Goal: Information Seeking & Learning: Learn about a topic

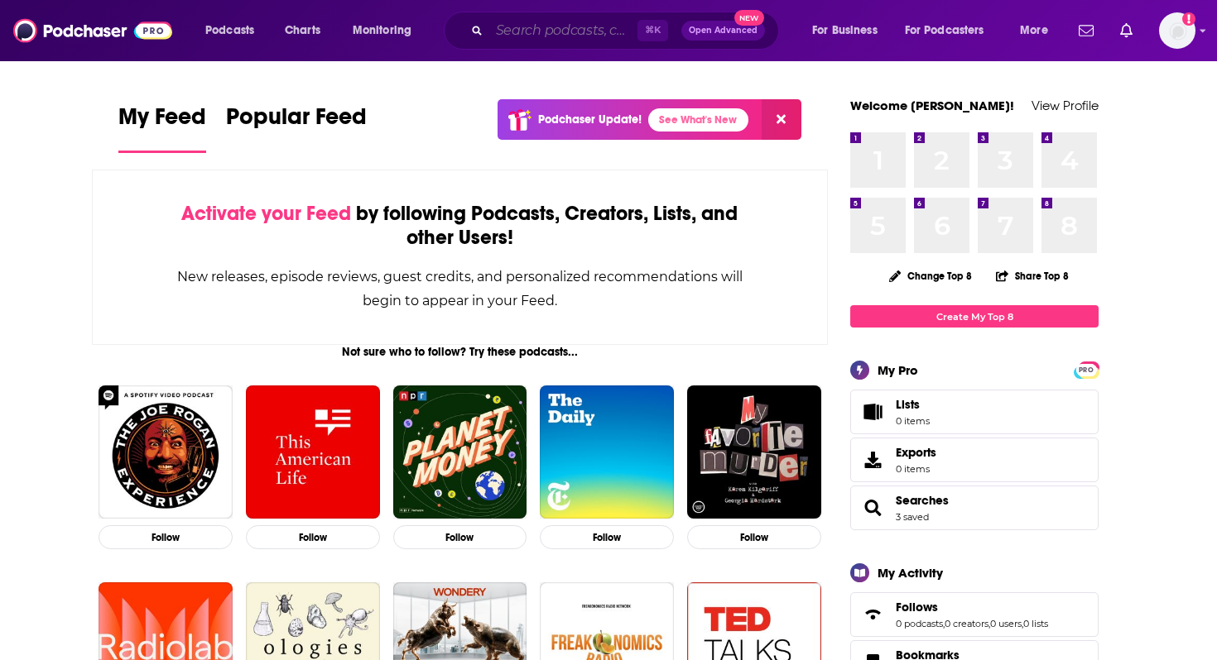
click at [556, 36] on input "Search podcasts, credits, & more..." at bounding box center [563, 30] width 148 height 26
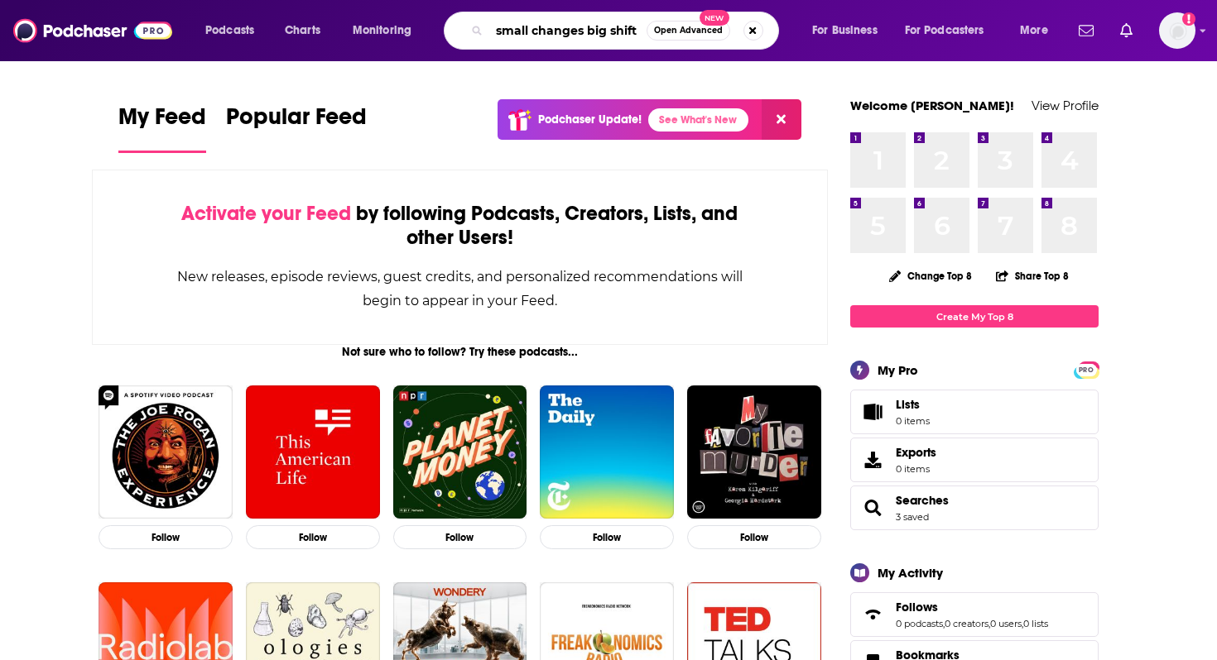
type input "small changes big shift"
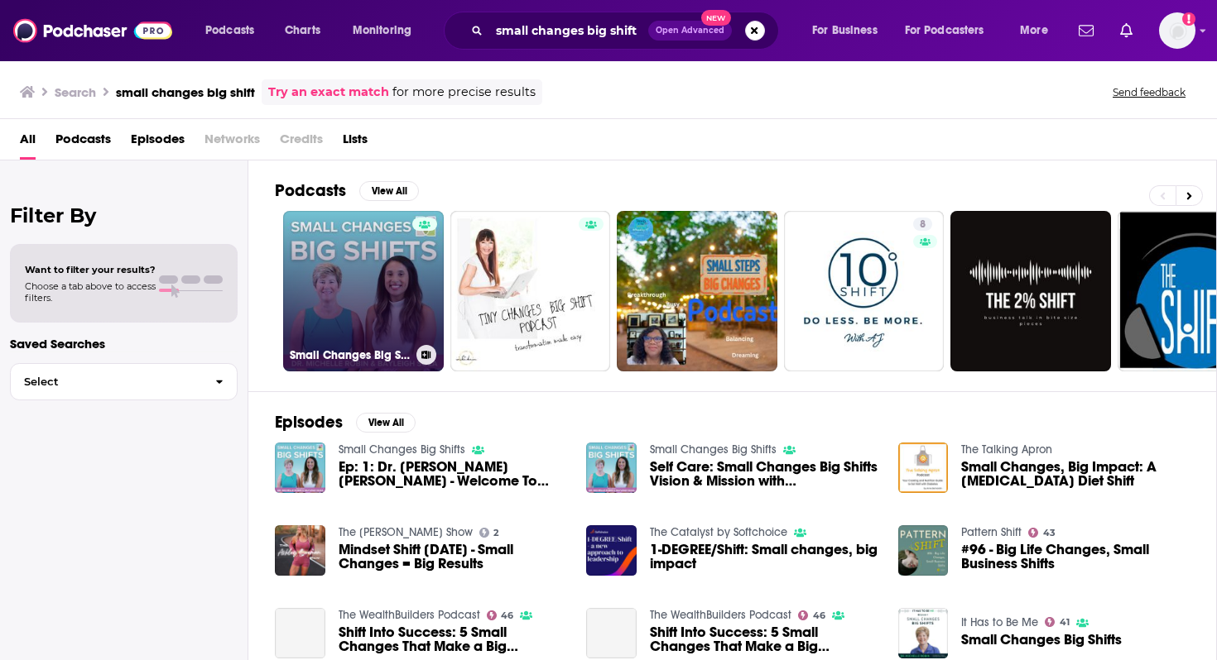
click at [310, 277] on link "Small Changes Big Shifts" at bounding box center [363, 291] width 161 height 161
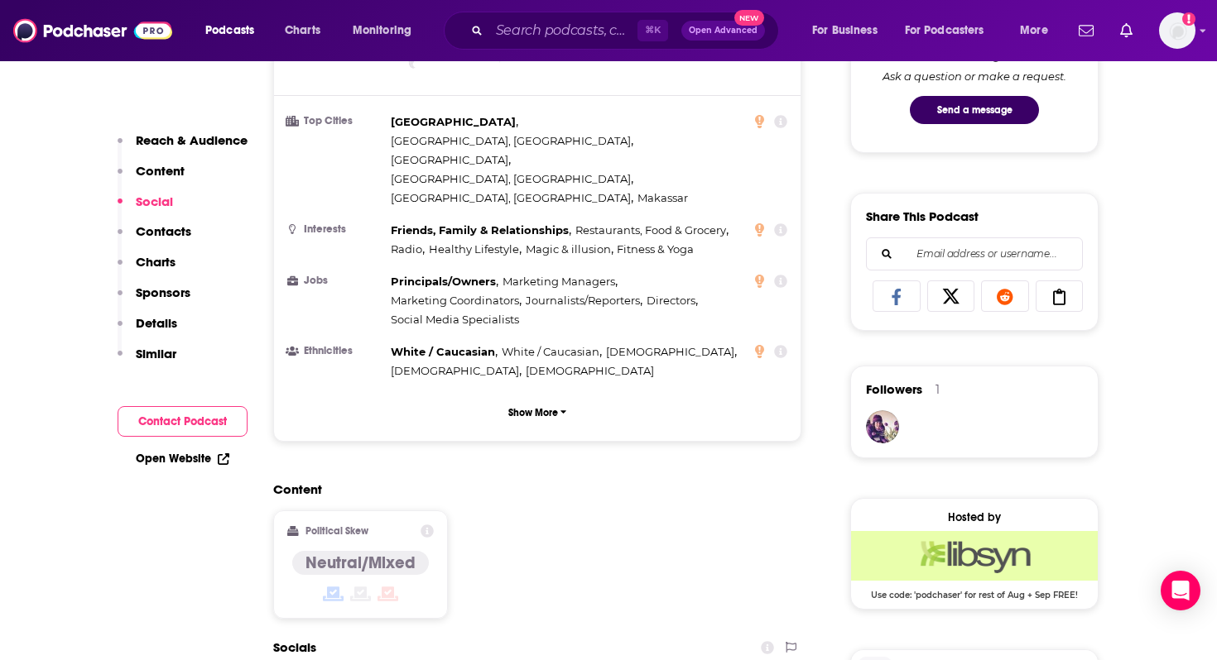
scroll to position [1295, 0]
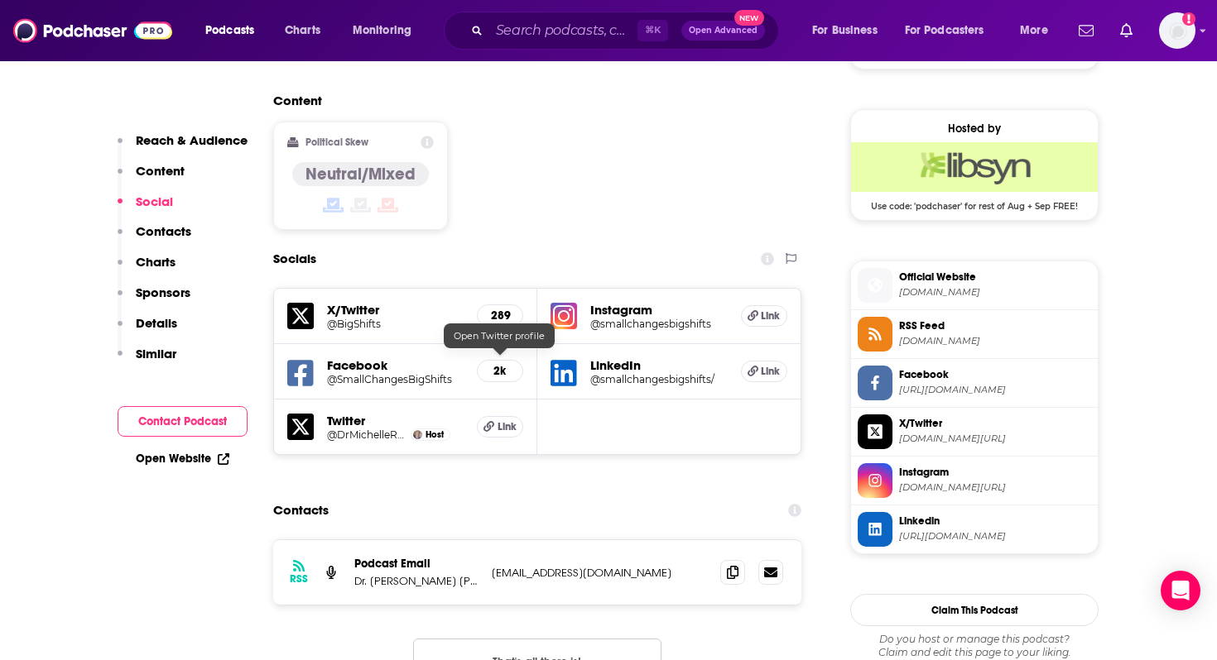
click at [503, 420] on span "Link" at bounding box center [506, 426] width 19 height 13
click at [756, 310] on icon at bounding box center [752, 315] width 11 height 11
click at [502, 29] on input "Search podcasts, credits, & more..." at bounding box center [563, 30] width 148 height 26
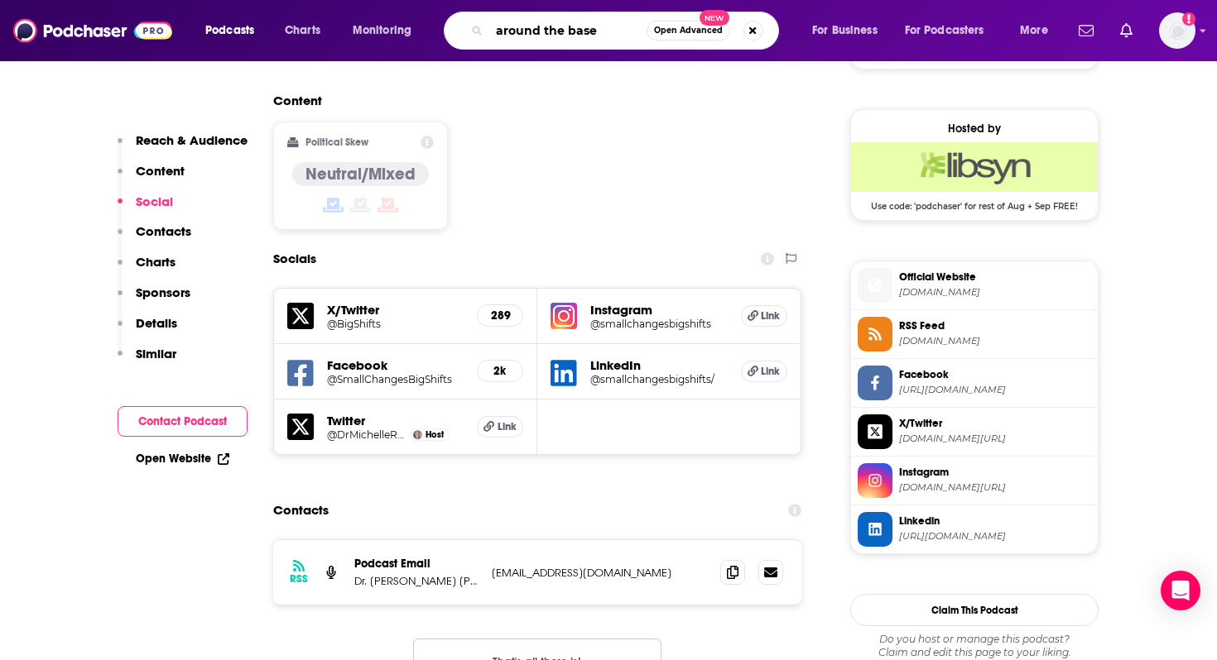
type input "around the bases"
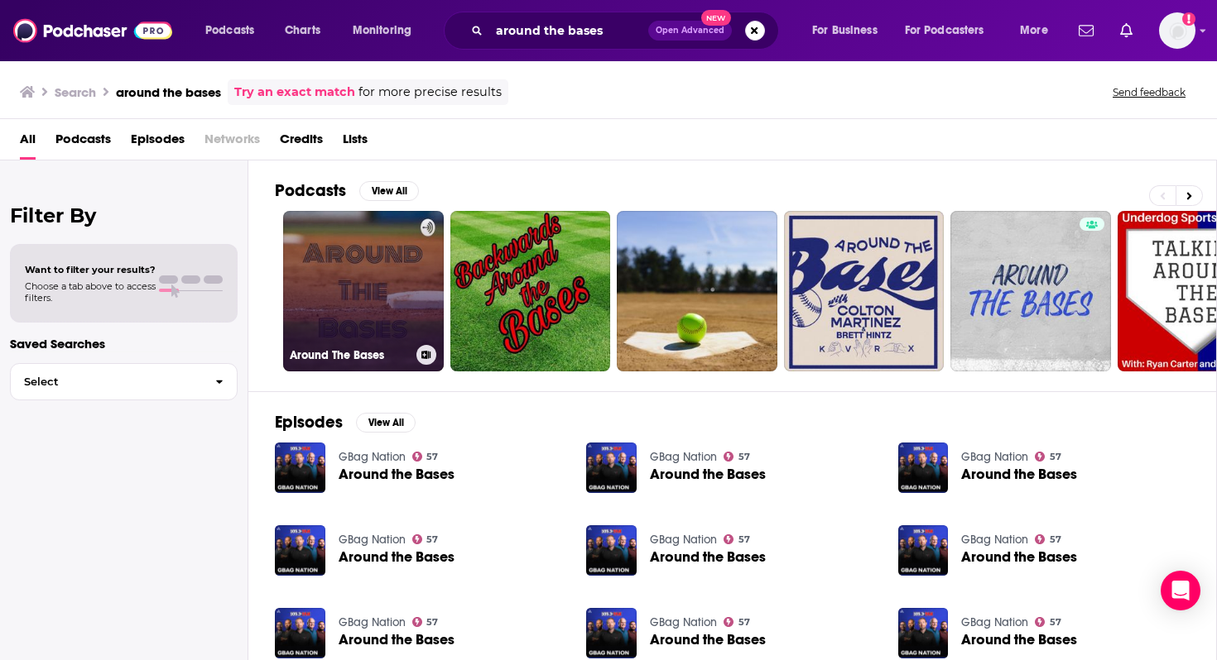
click at [359, 271] on link "Around The Bases" at bounding box center [363, 291] width 161 height 161
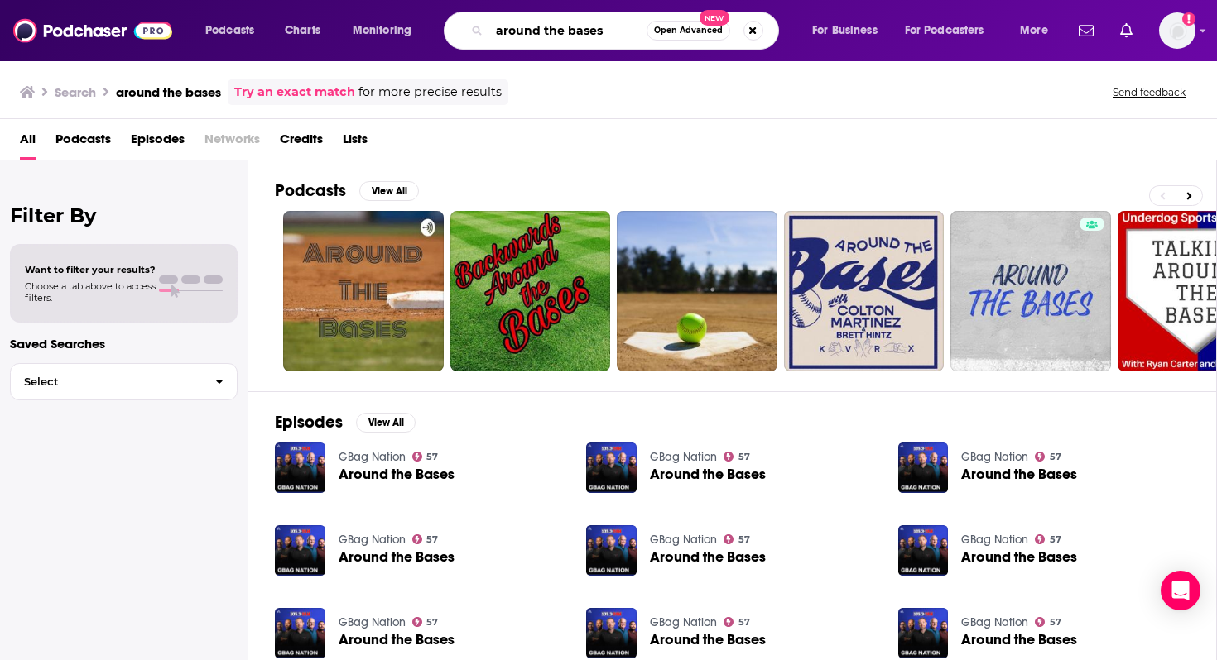
click at [598, 38] on input "around the bases" at bounding box center [567, 30] width 157 height 26
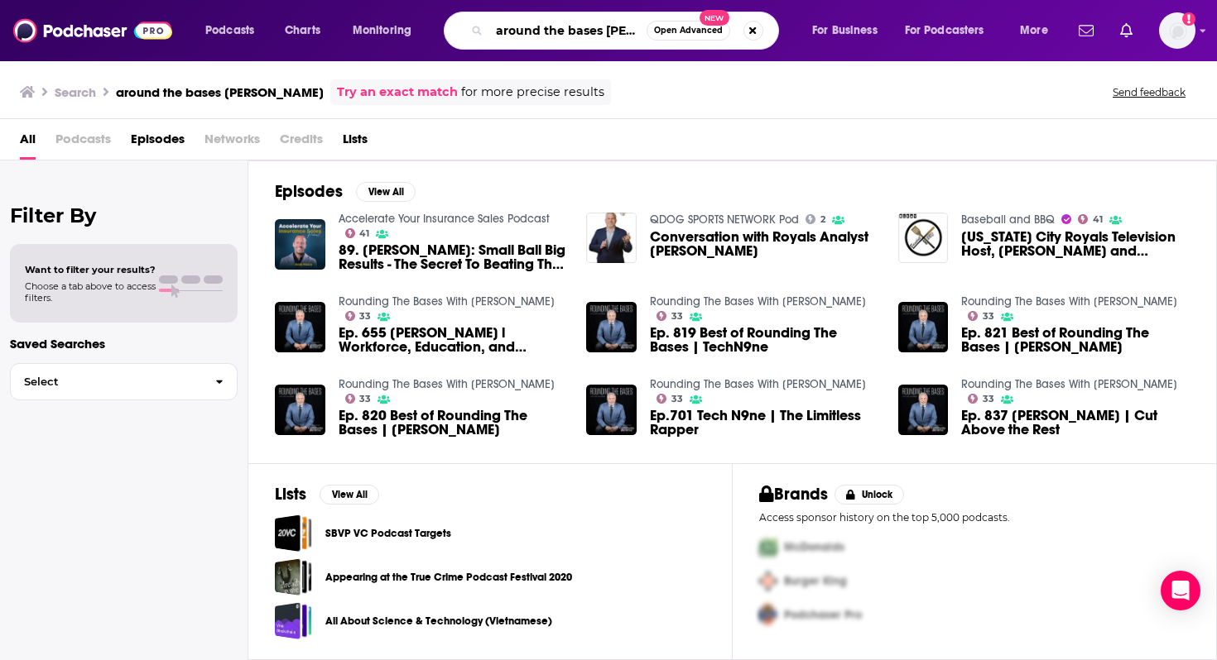
click at [578, 30] on input "around the bases [PERSON_NAME]" at bounding box center [567, 30] width 157 height 26
drag, startPoint x: 541, startPoint y: 30, endPoint x: 481, endPoint y: 27, distance: 60.5
click at [481, 27] on div "around the bases [PERSON_NAME] Open Advanced New" at bounding box center [611, 31] width 335 height 38
type input "the bases [PERSON_NAME]"
click at [309, 315] on img "Ep. 655 Marc Goldberg l Workforce, Education, and Brotherly Love" at bounding box center [300, 327] width 50 height 50
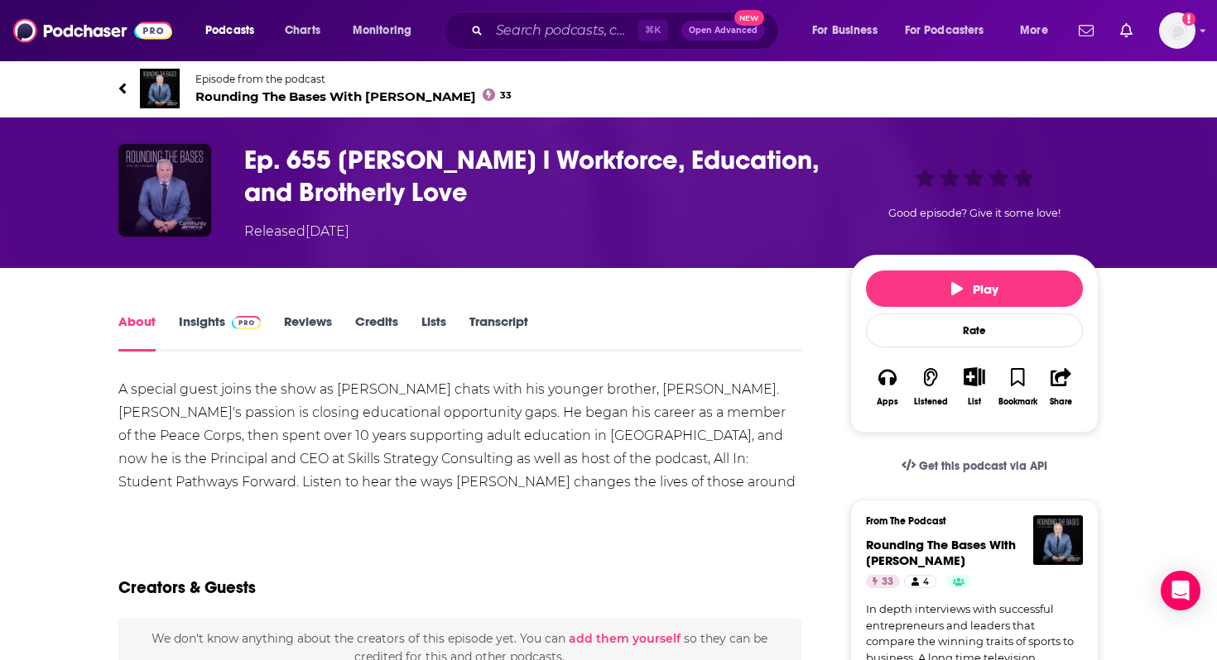
click at [161, 193] on img "Ep. 655 Marc Goldberg l Workforce, Education, and Brotherly Love" at bounding box center [164, 190] width 93 height 93
click at [197, 327] on link "Insights" at bounding box center [220, 333] width 82 height 38
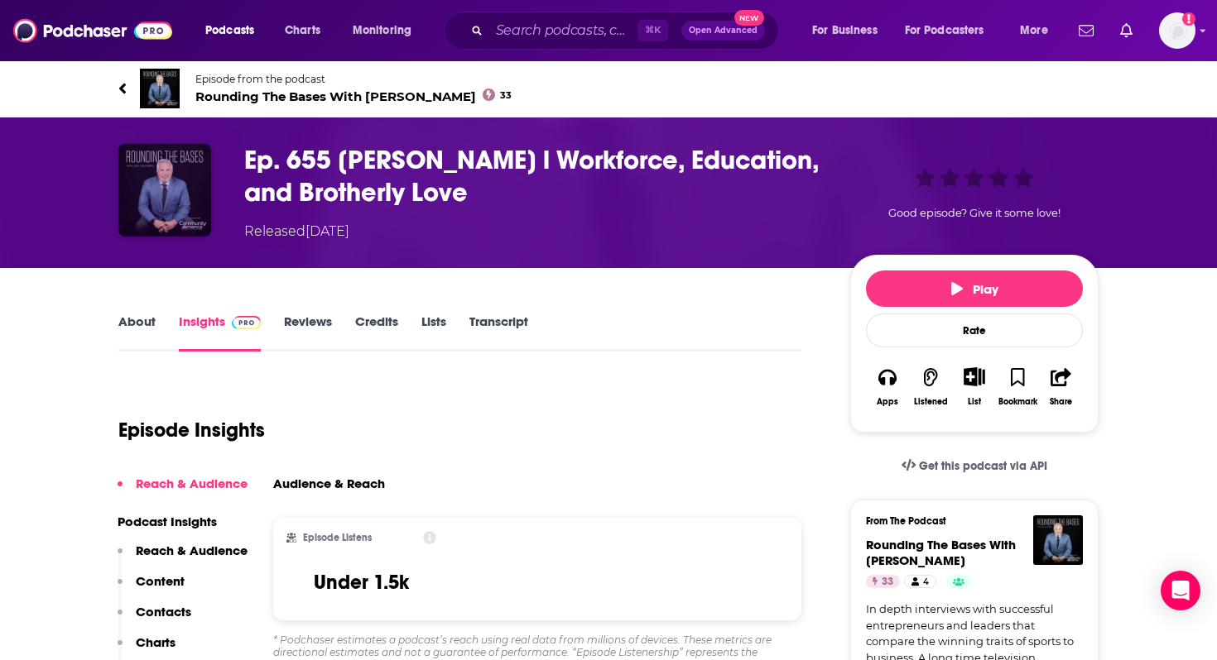
click at [168, 196] on img "Ep. 655 Marc Goldberg l Workforce, Education, and Brotherly Love" at bounding box center [164, 190] width 93 height 93
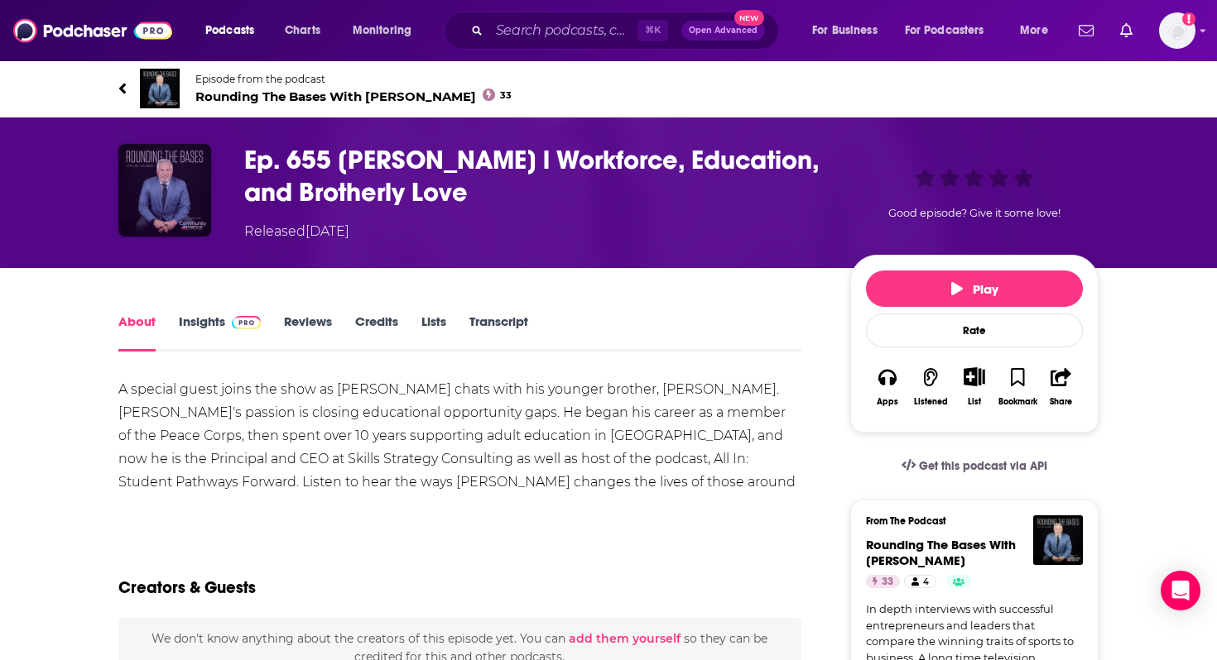
click at [168, 196] on img "Ep. 655 Marc Goldberg l Workforce, Education, and Brotherly Love" at bounding box center [164, 190] width 93 height 93
click at [261, 95] on span "Rounding The Bases With [PERSON_NAME] 33" at bounding box center [353, 97] width 316 height 16
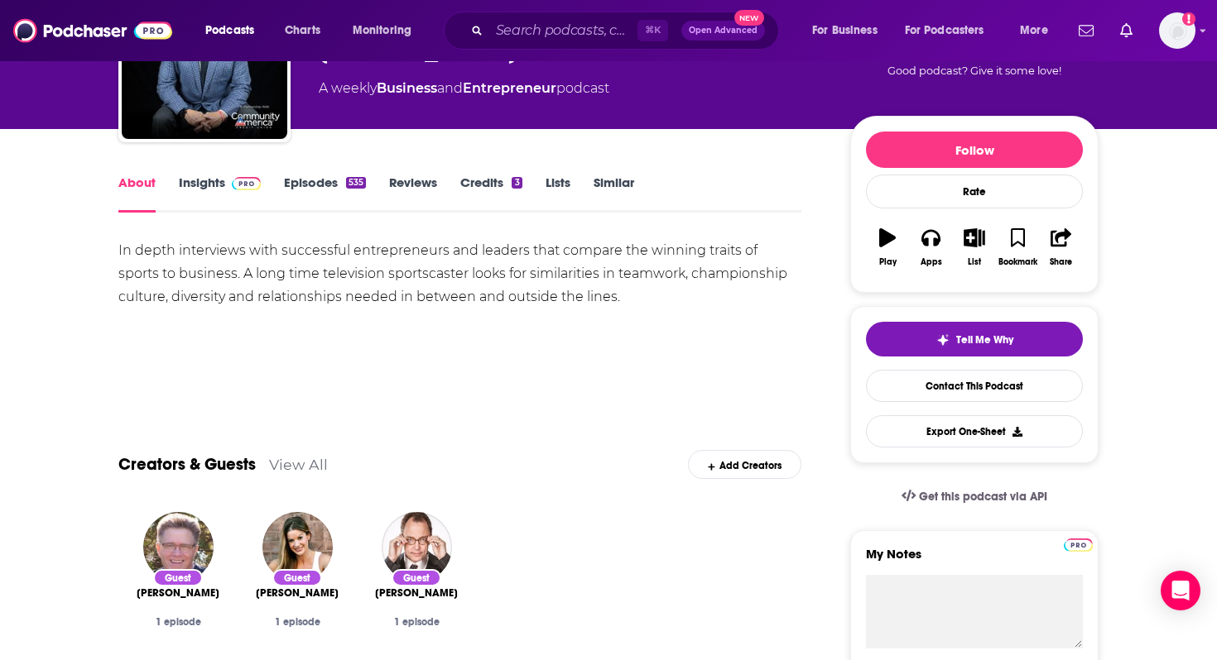
scroll to position [152, 0]
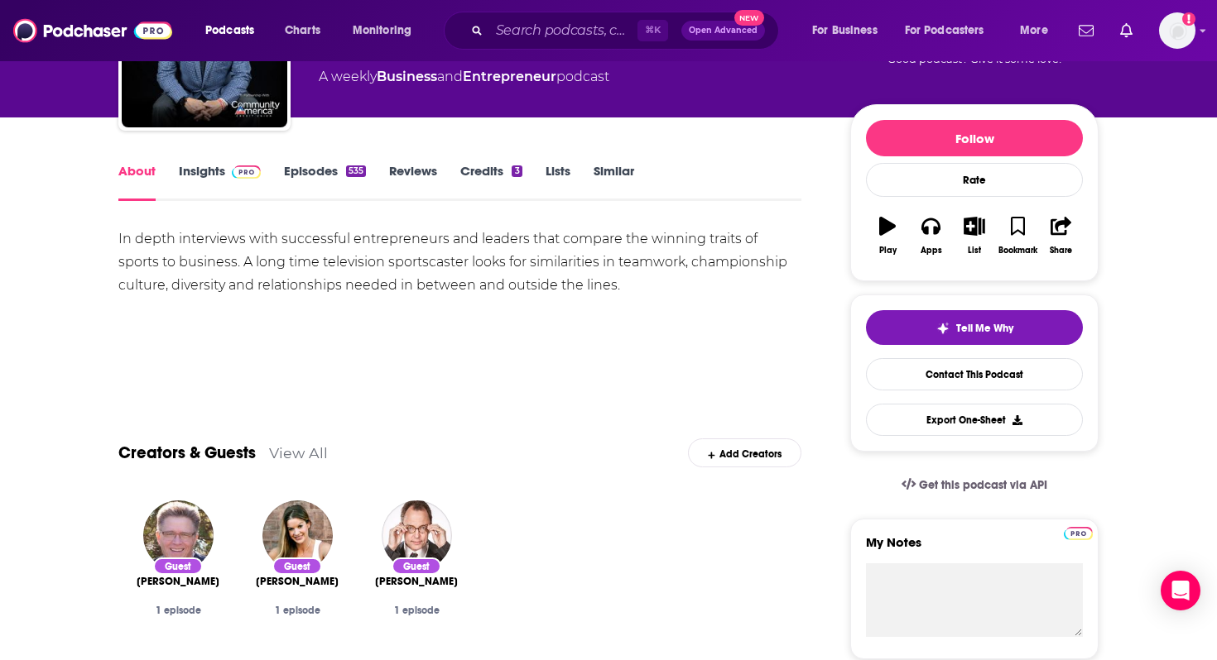
click at [211, 166] on link "Insights" at bounding box center [220, 182] width 82 height 38
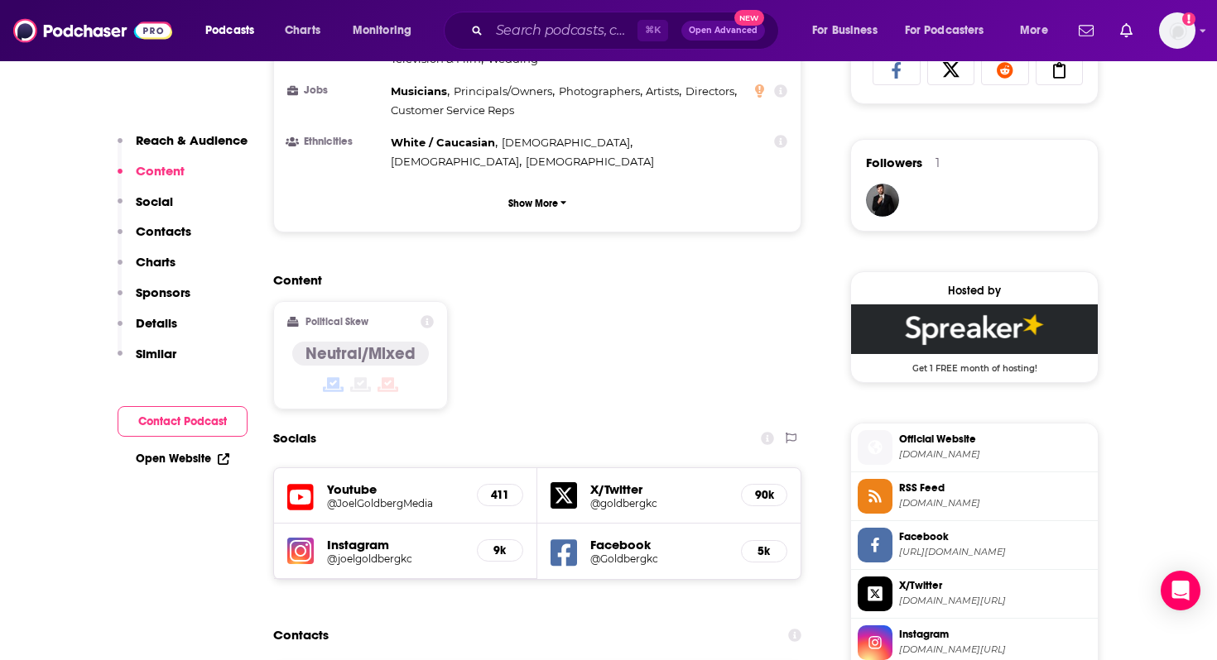
scroll to position [1140, 0]
